Goal: Information Seeking & Learning: Learn about a topic

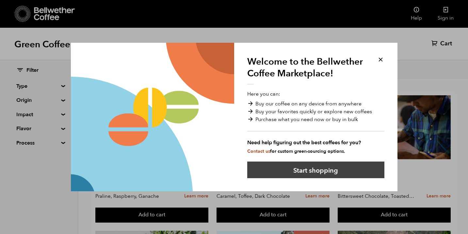
click at [326, 169] on button "Start shopping" at bounding box center [315, 170] width 137 height 17
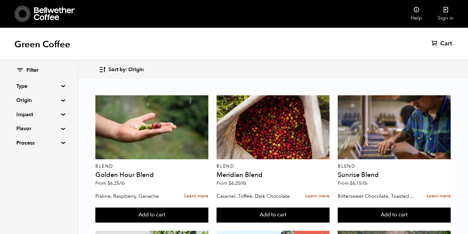
scroll to position [684, 0]
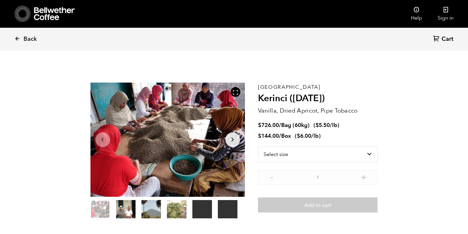
scroll to position [284, 279]
click at [123, 208] on button "item 1" at bounding box center [126, 210] width 20 height 18
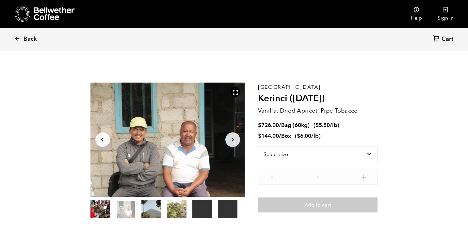
click at [145, 210] on button "item 2" at bounding box center [151, 210] width 20 height 18
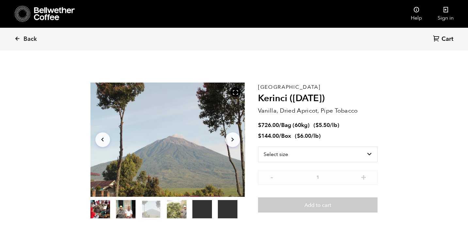
click at [181, 215] on button "item 3" at bounding box center [177, 210] width 20 height 18
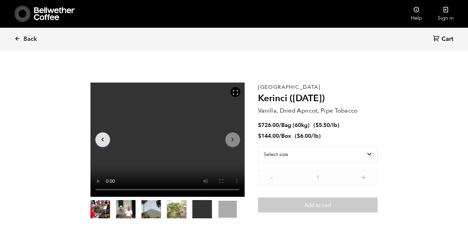
click at [165, 140] on video "Your browser does not support the video tag." at bounding box center [167, 140] width 154 height 114
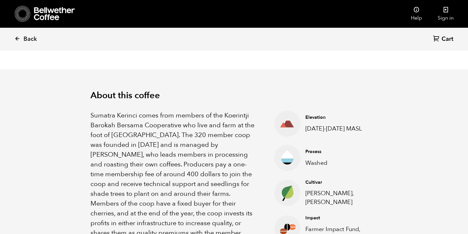
scroll to position [172, 0]
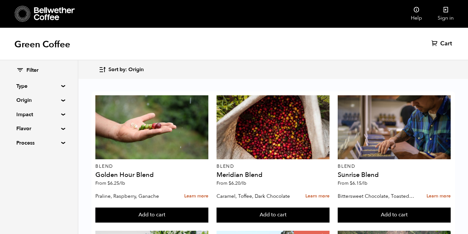
click at [28, 71] on span "Filter" at bounding box center [32, 70] width 12 height 7
click at [20, 70] on icon at bounding box center [20, 70] width 8 height 8
click at [29, 84] on summary "Type" at bounding box center [38, 86] width 45 height 8
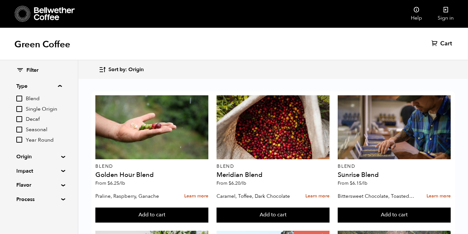
click at [105, 72] on icon "button" at bounding box center [103, 70] width 8 height 8
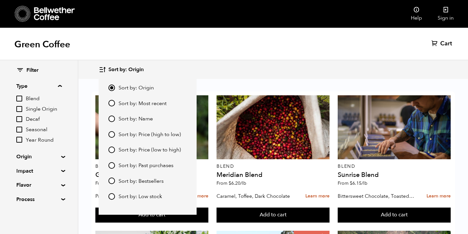
click at [248, 76] on div "Sort by: Origin Sort by: Origin Sort by: Most recent Sort by: Name Sort by: Pri…" at bounding box center [273, 69] width 349 height 15
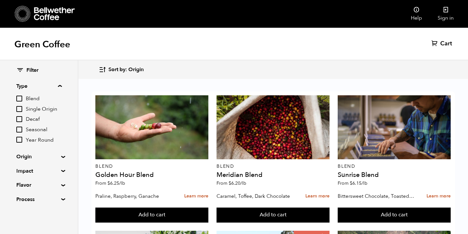
click at [27, 156] on summary "Origin" at bounding box center [38, 157] width 45 height 8
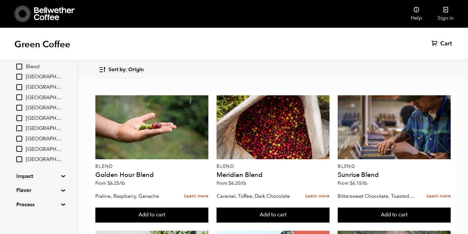
scroll to position [102, 0]
click at [240, 76] on div "Sort by: Origin Sort by: Origin Sort by: Most recent Sort by: Name Sort by: Pri…" at bounding box center [273, 69] width 349 height 15
